Goal: Transaction & Acquisition: Subscribe to service/newsletter

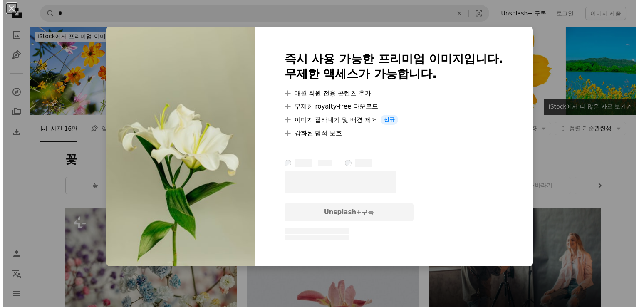
scroll to position [457, 0]
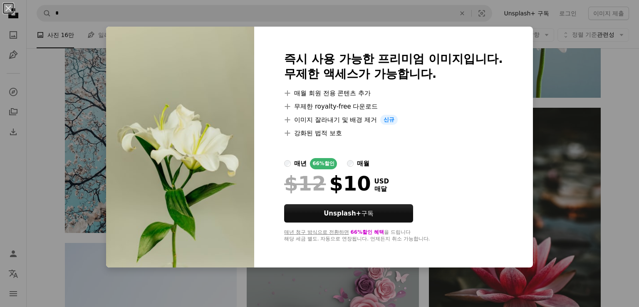
click at [284, 167] on label "매년 66% 할인" at bounding box center [310, 163] width 53 height 11
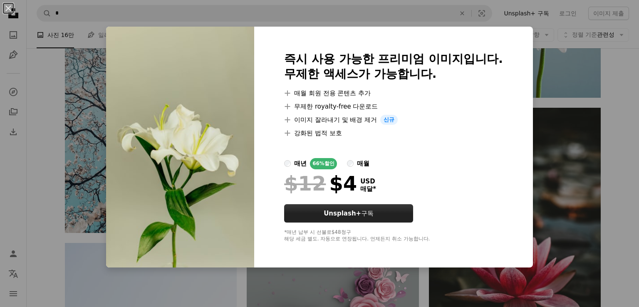
click at [331, 215] on strong "Unsplash+" at bounding box center [342, 213] width 37 height 7
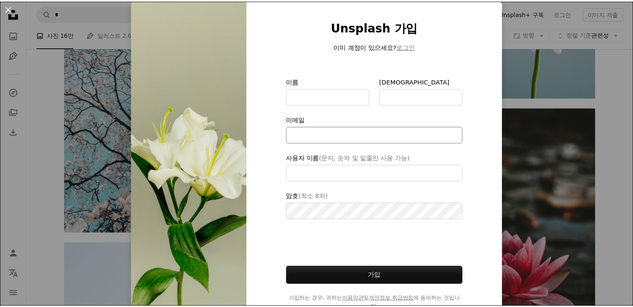
scroll to position [51, 0]
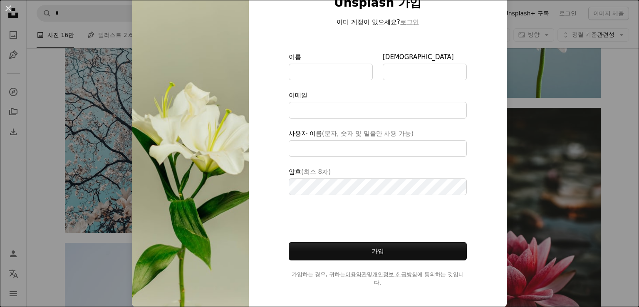
click at [542, 78] on div "An X shape Unsplash 가입 이미 계정이 있으세요? 로그인 이름 성 이메일 사용자 이름 (문자, 숫자 및 밑줄만 사용 가능) 암호…" at bounding box center [319, 153] width 639 height 307
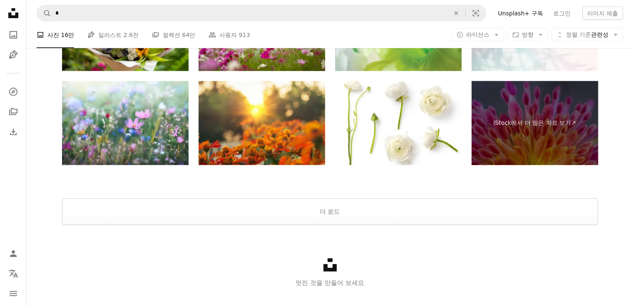
scroll to position [1981, 0]
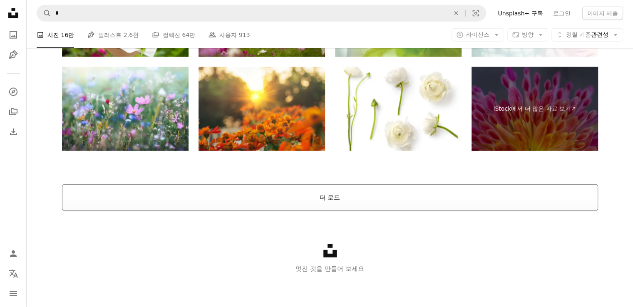
click at [336, 197] on button "더 로드" at bounding box center [330, 197] width 536 height 27
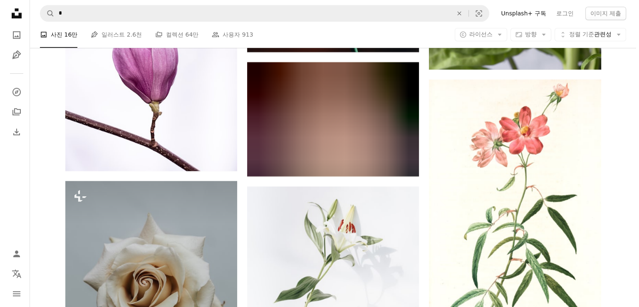
scroll to position [4079, 0]
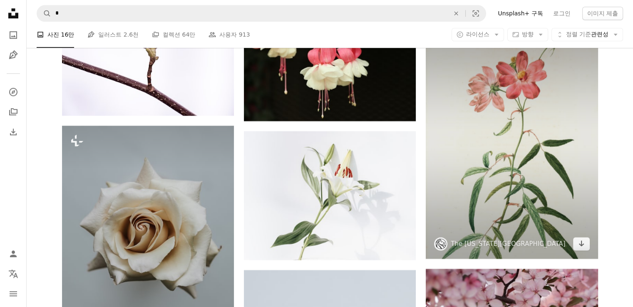
click at [523, 145] on img at bounding box center [511, 141] width 172 height 235
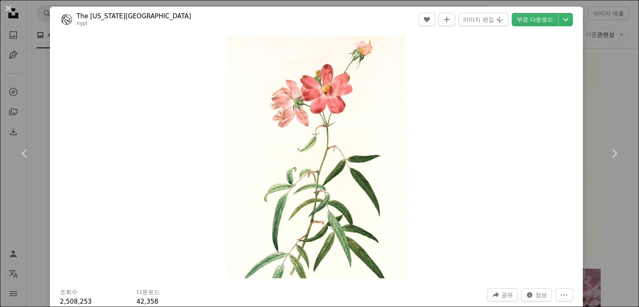
click at [269, 106] on img "이 이미지 확대" at bounding box center [316, 158] width 177 height 242
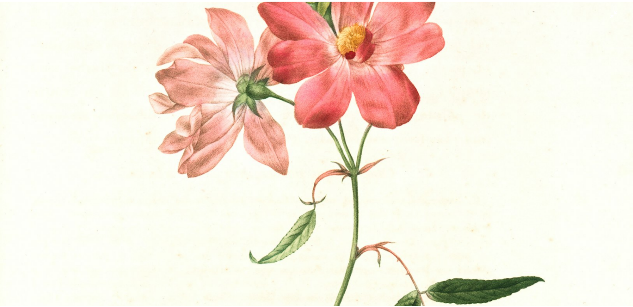
scroll to position [66, 0]
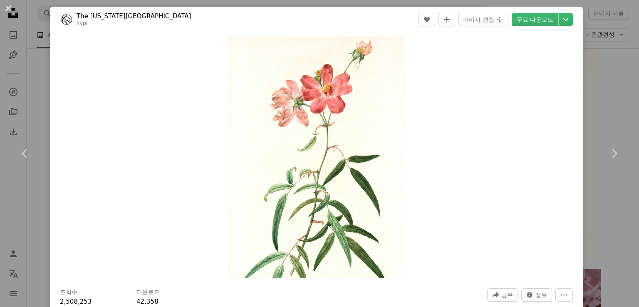
click at [11, 9] on button "An X shape" at bounding box center [8, 8] width 10 height 10
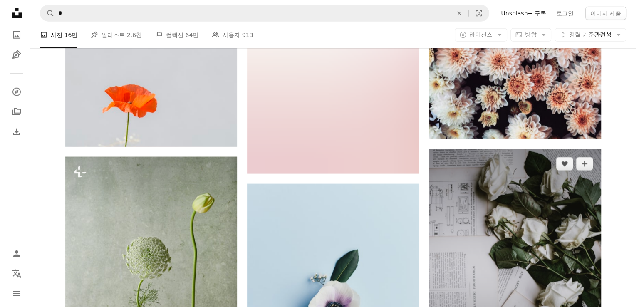
scroll to position [5369, 0]
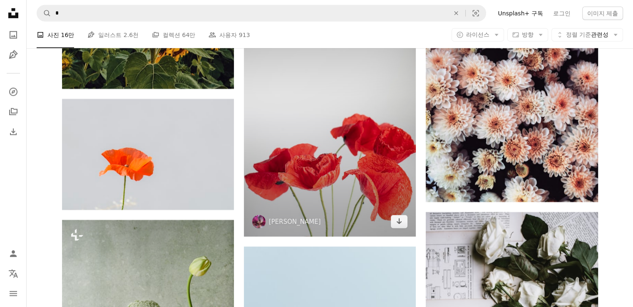
click at [320, 179] on img at bounding box center [330, 107] width 172 height 257
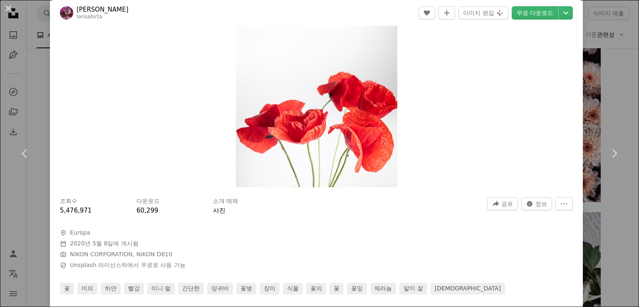
scroll to position [42, 0]
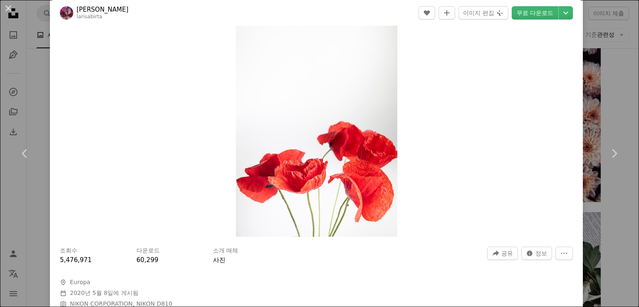
click at [310, 147] on img "이 이미지 확대" at bounding box center [316, 116] width 161 height 242
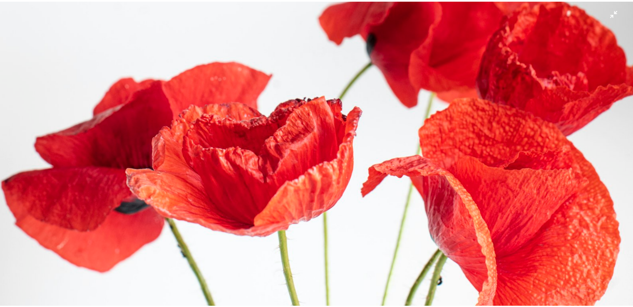
scroll to position [549, 0]
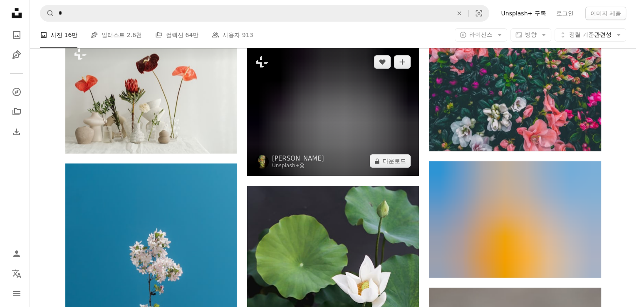
scroll to position [12730, 0]
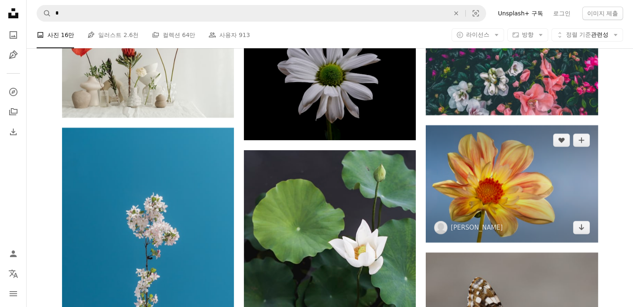
click at [475, 188] on img at bounding box center [511, 183] width 172 height 117
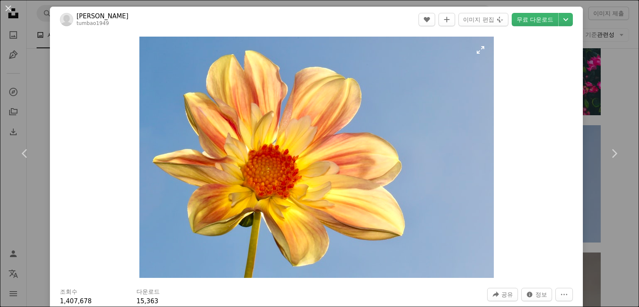
click at [271, 193] on img "이 이미지 확대" at bounding box center [316, 157] width 354 height 241
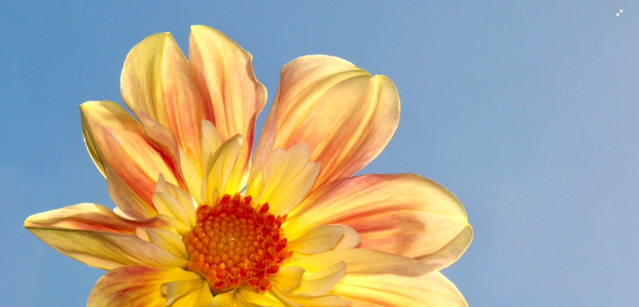
scroll to position [60, 0]
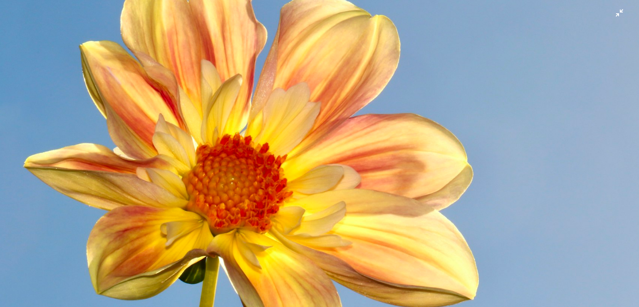
click at [240, 183] on img "이 이미지 축소" at bounding box center [320, 158] width 640 height 436
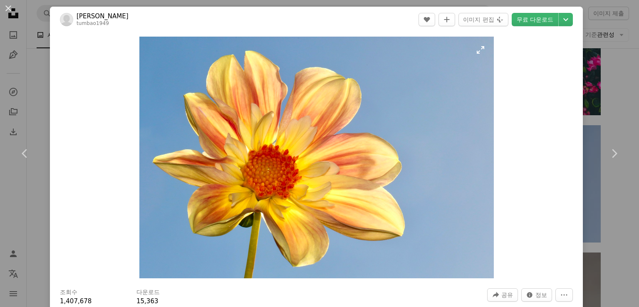
click at [247, 178] on img "이 이미지 확대" at bounding box center [316, 158] width 354 height 242
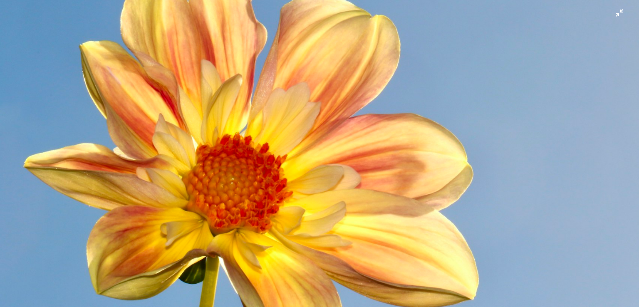
click at [214, 166] on img "이 이미지 축소" at bounding box center [320, 158] width 640 height 436
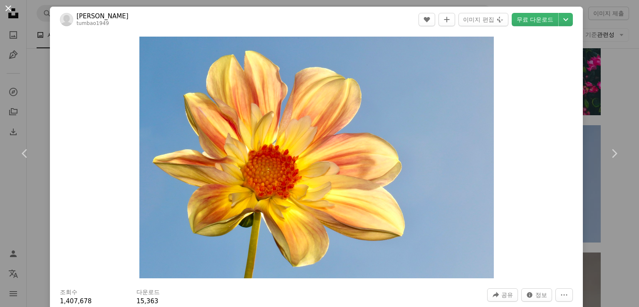
click at [7, 8] on button "An X shape" at bounding box center [8, 8] width 10 height 10
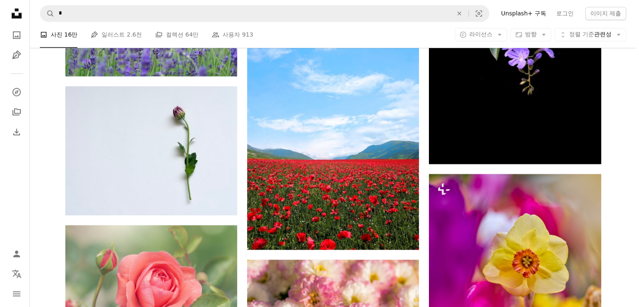
scroll to position [13894, 0]
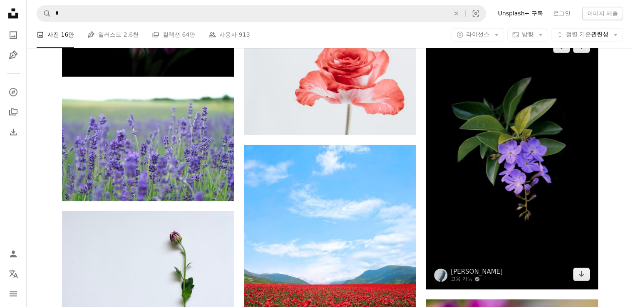
click at [515, 153] on img at bounding box center [511, 160] width 172 height 258
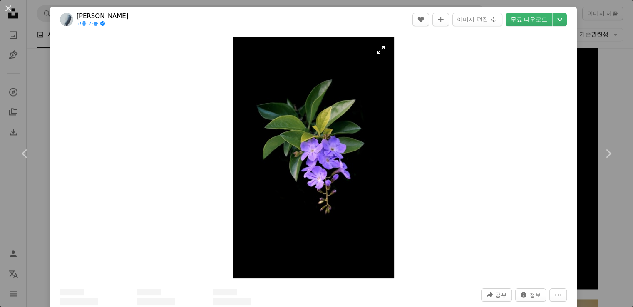
click at [325, 154] on img "이 이미지 확대" at bounding box center [313, 158] width 161 height 242
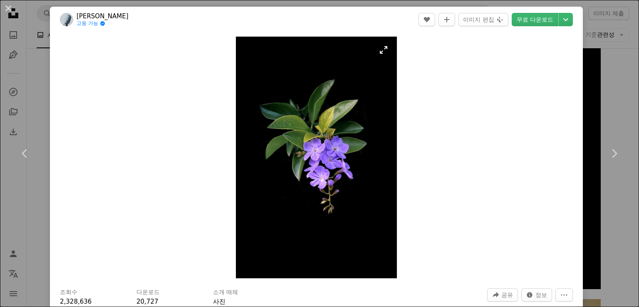
drag, startPoint x: 325, startPoint y: 154, endPoint x: 312, endPoint y: 156, distance: 13.1
click at [312, 156] on img "이 이미지 확대" at bounding box center [316, 158] width 161 height 242
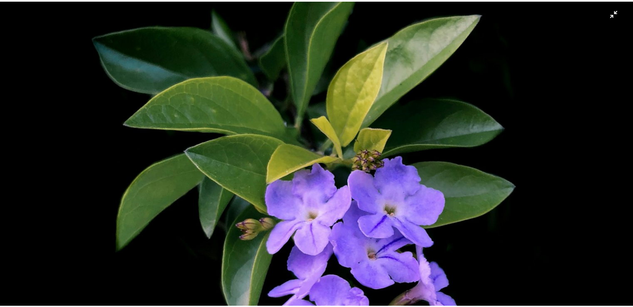
scroll to position [234, 0]
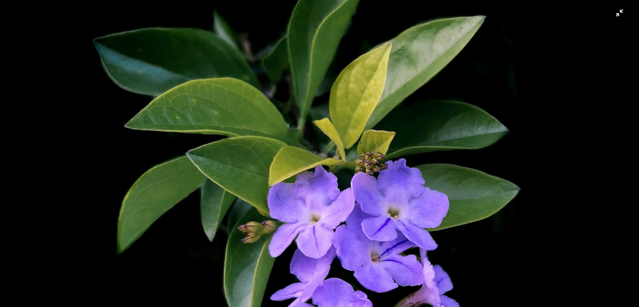
click at [341, 215] on img "이 이미지 축소" at bounding box center [320, 245] width 640 height 959
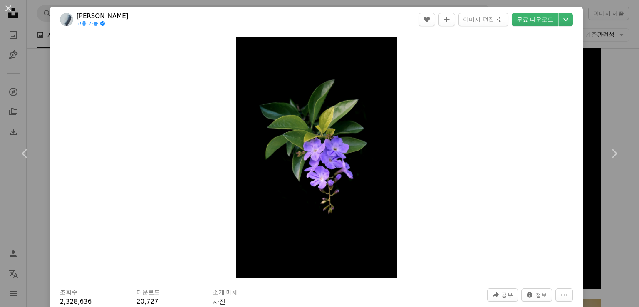
click at [609, 47] on div "An X shape Chevron left Chevron right [PERSON_NAME] 고용 가능 A checkmark inside of…" at bounding box center [319, 153] width 639 height 307
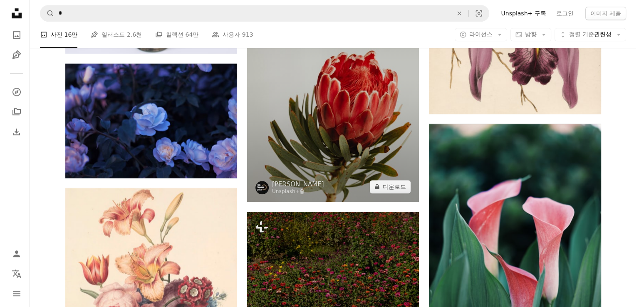
scroll to position [16514, 0]
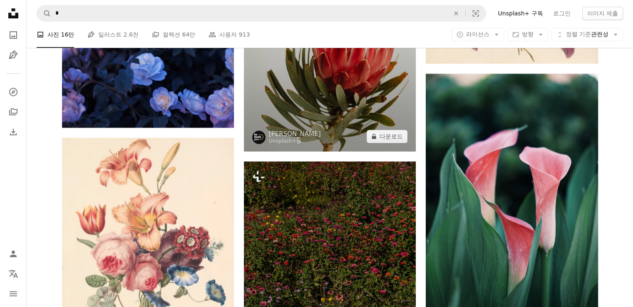
click at [329, 91] on img at bounding box center [330, 23] width 172 height 258
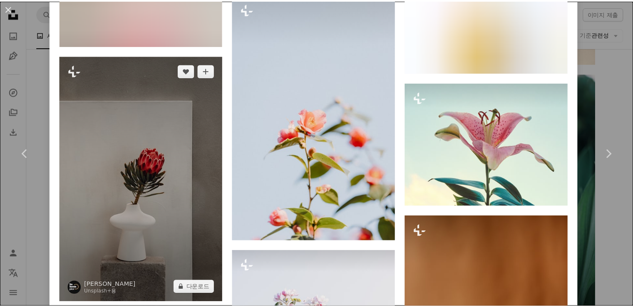
scroll to position [7829, 0]
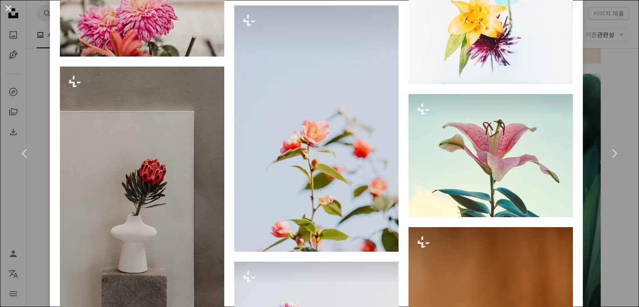
click at [8, 12] on button "An X shape" at bounding box center [8, 8] width 10 height 10
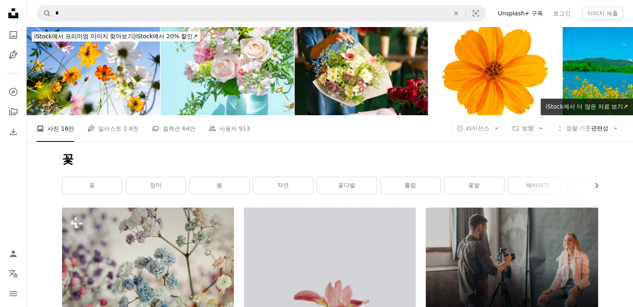
click at [525, 14] on link "Unsplash+ 구독" at bounding box center [519, 13] width 55 height 13
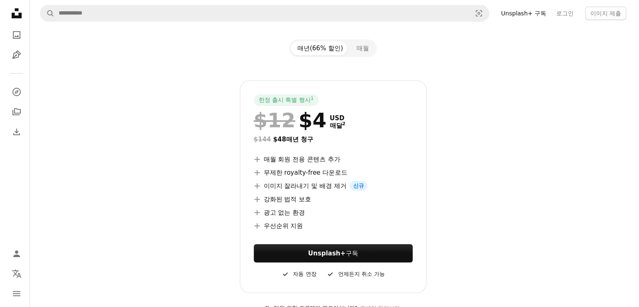
scroll to position [83, 0]
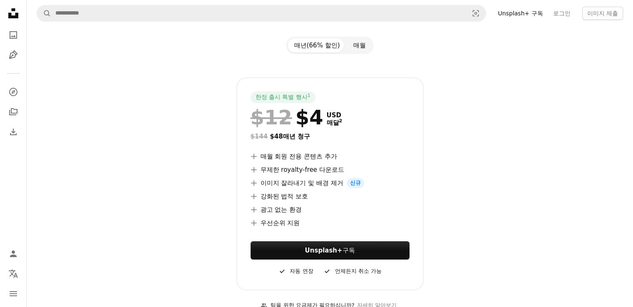
click at [361, 44] on button "매월" at bounding box center [359, 45] width 26 height 14
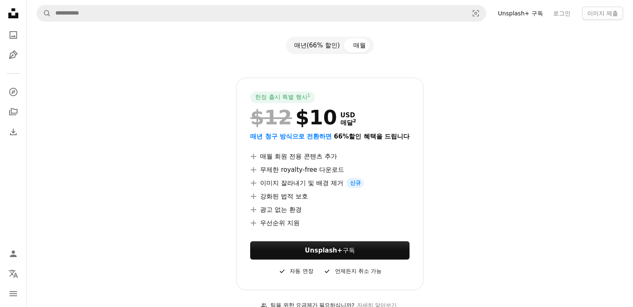
click at [317, 46] on button "매년(66% 할인)" at bounding box center [316, 45] width 59 height 14
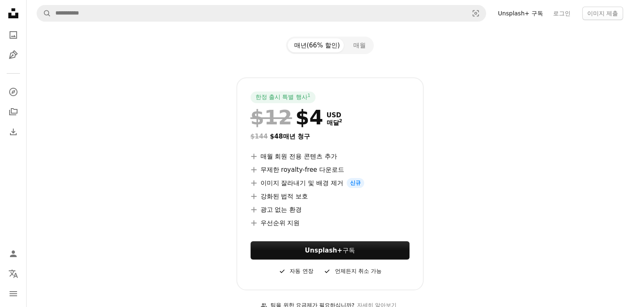
click at [328, 271] on icon at bounding box center [327, 271] width 5 height 4
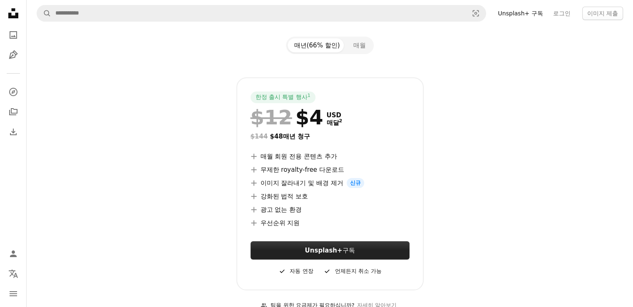
click at [323, 252] on strong "Unsplash+" at bounding box center [323, 250] width 37 height 7
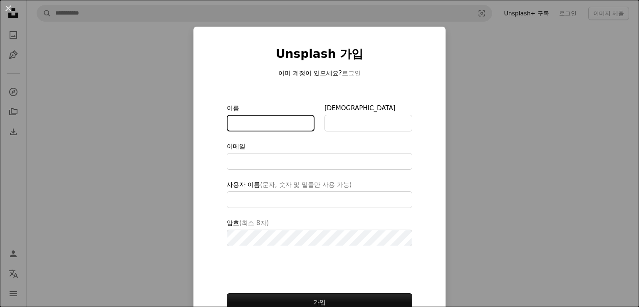
click at [259, 123] on input "이름" at bounding box center [271, 123] width 88 height 17
type input "**"
type input "*"
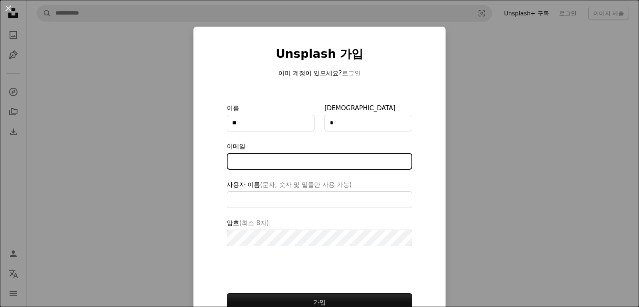
click at [274, 165] on input "이메일" at bounding box center [319, 161] width 185 height 17
type input "**********"
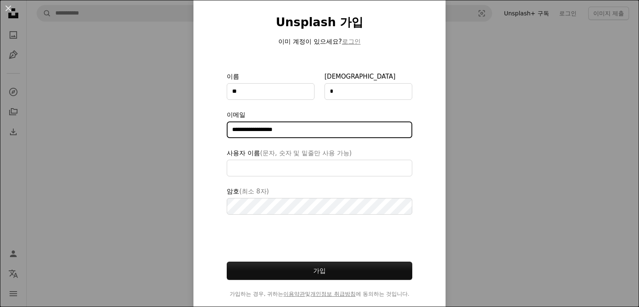
scroll to position [43, 0]
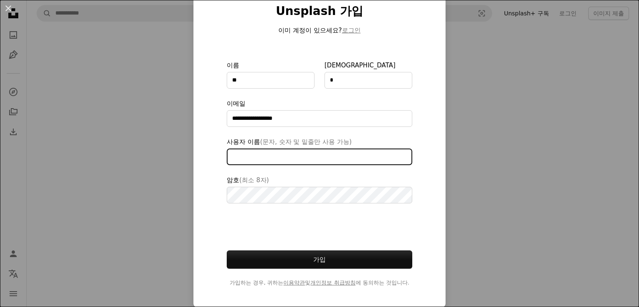
click at [279, 152] on input "사용자 이름 (문자, 숫자 및 밑줄만 사용 가능)" at bounding box center [319, 156] width 185 height 17
type input "*"
click at [275, 158] on input "******" at bounding box center [319, 156] width 185 height 17
type input "*"
type input "*********"
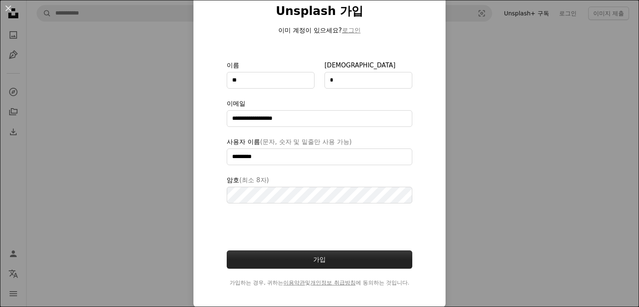
click at [302, 265] on button "가입" at bounding box center [319, 259] width 185 height 18
